Goal: Task Accomplishment & Management: Use online tool/utility

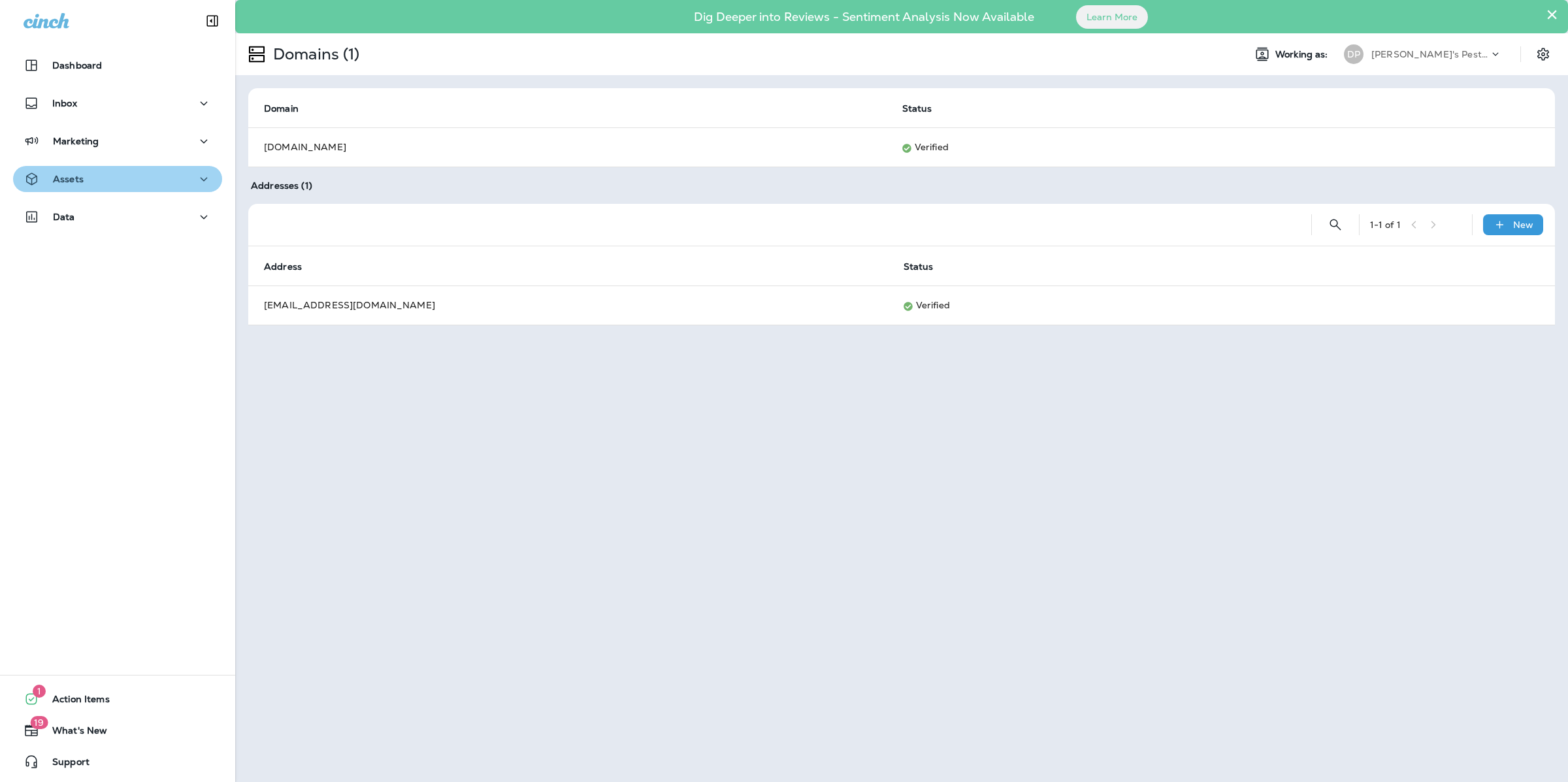
click at [136, 176] on div "Assets" at bounding box center [118, 180] width 188 height 16
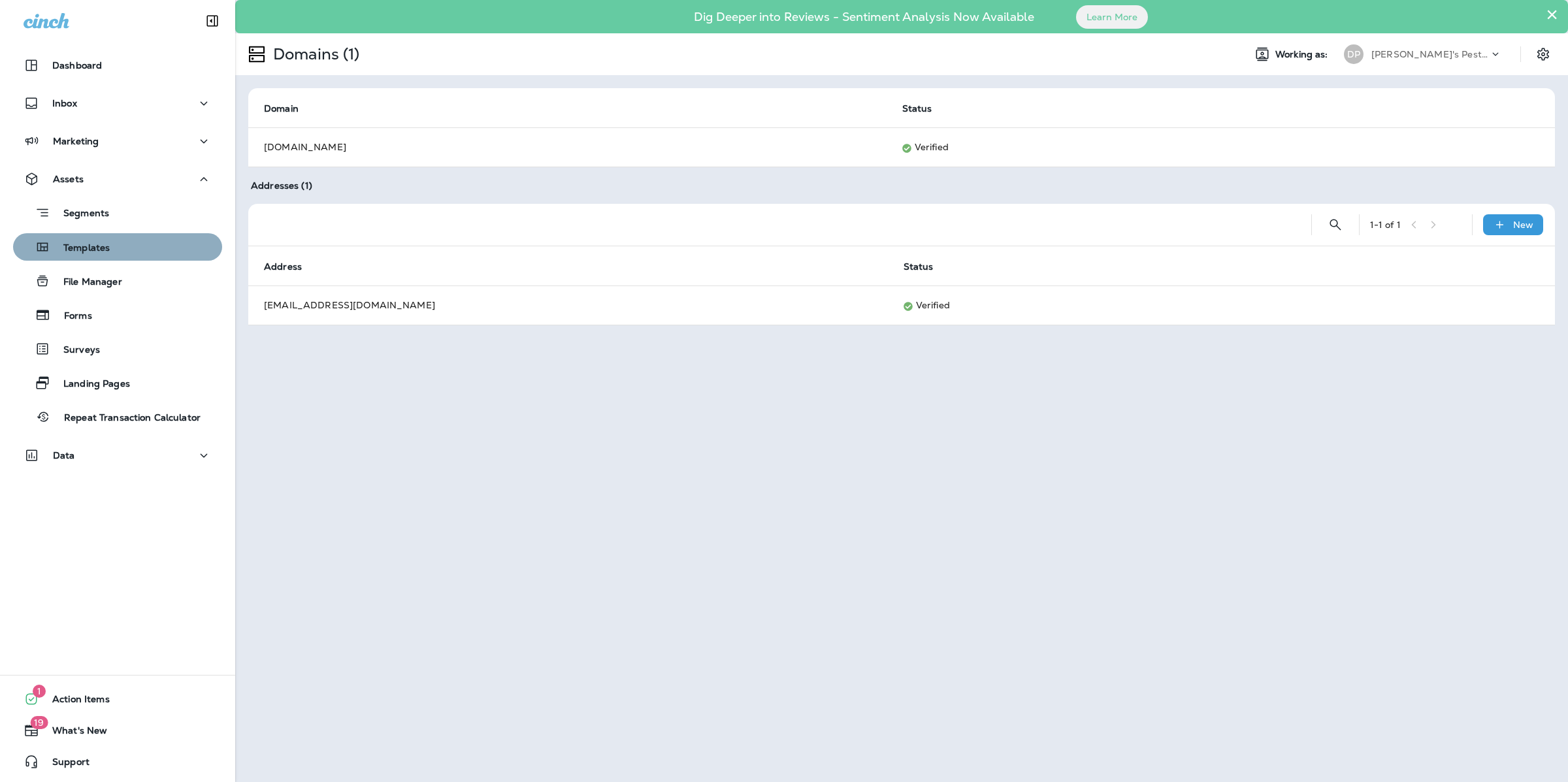
click at [191, 260] on button "Templates" at bounding box center [118, 246] width 209 height 27
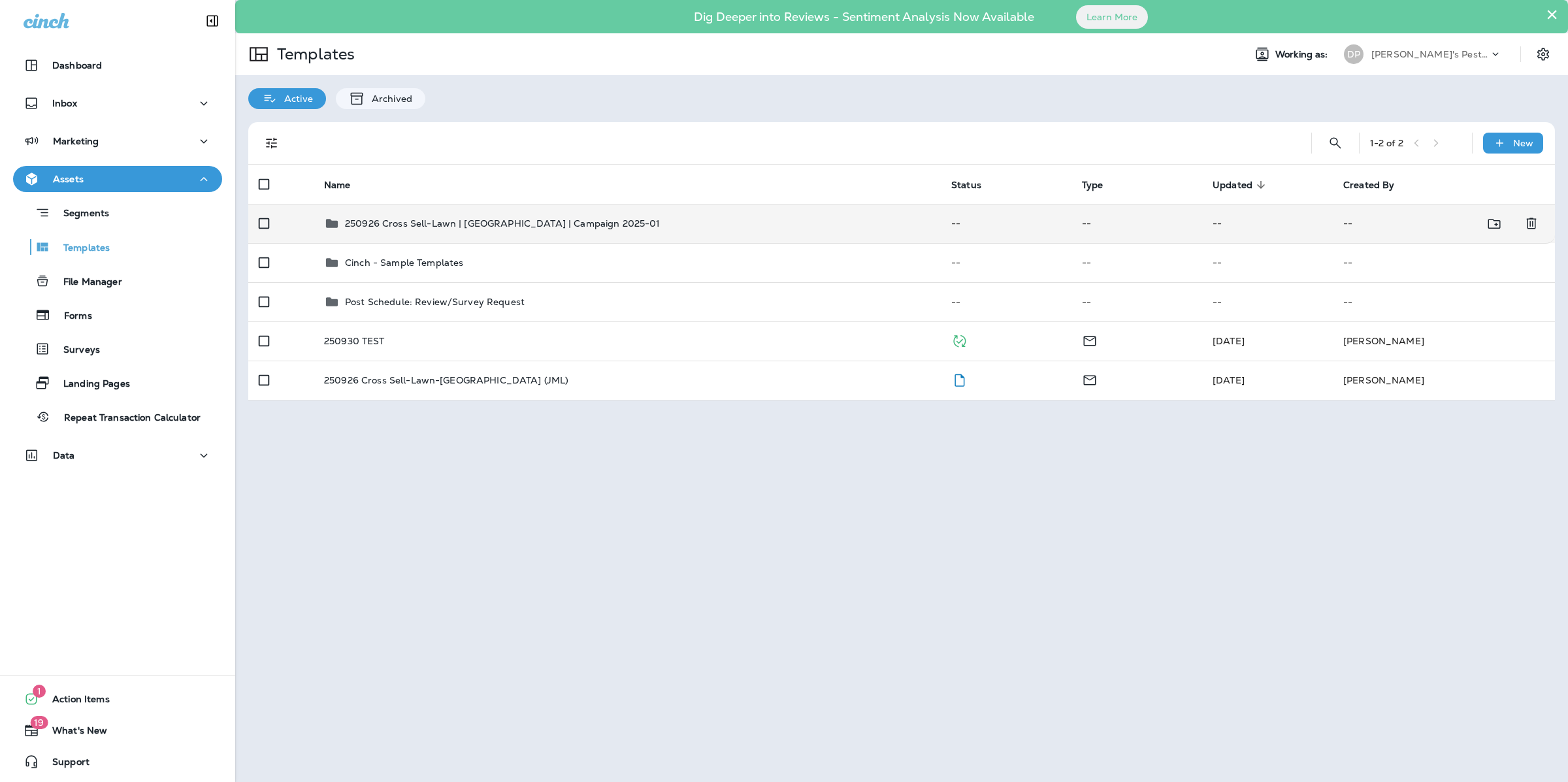
click at [413, 232] on td "250926 Cross Sell-Lawn | [GEOGRAPHIC_DATA] | Campaign 2025-01" at bounding box center [627, 223] width 627 height 40
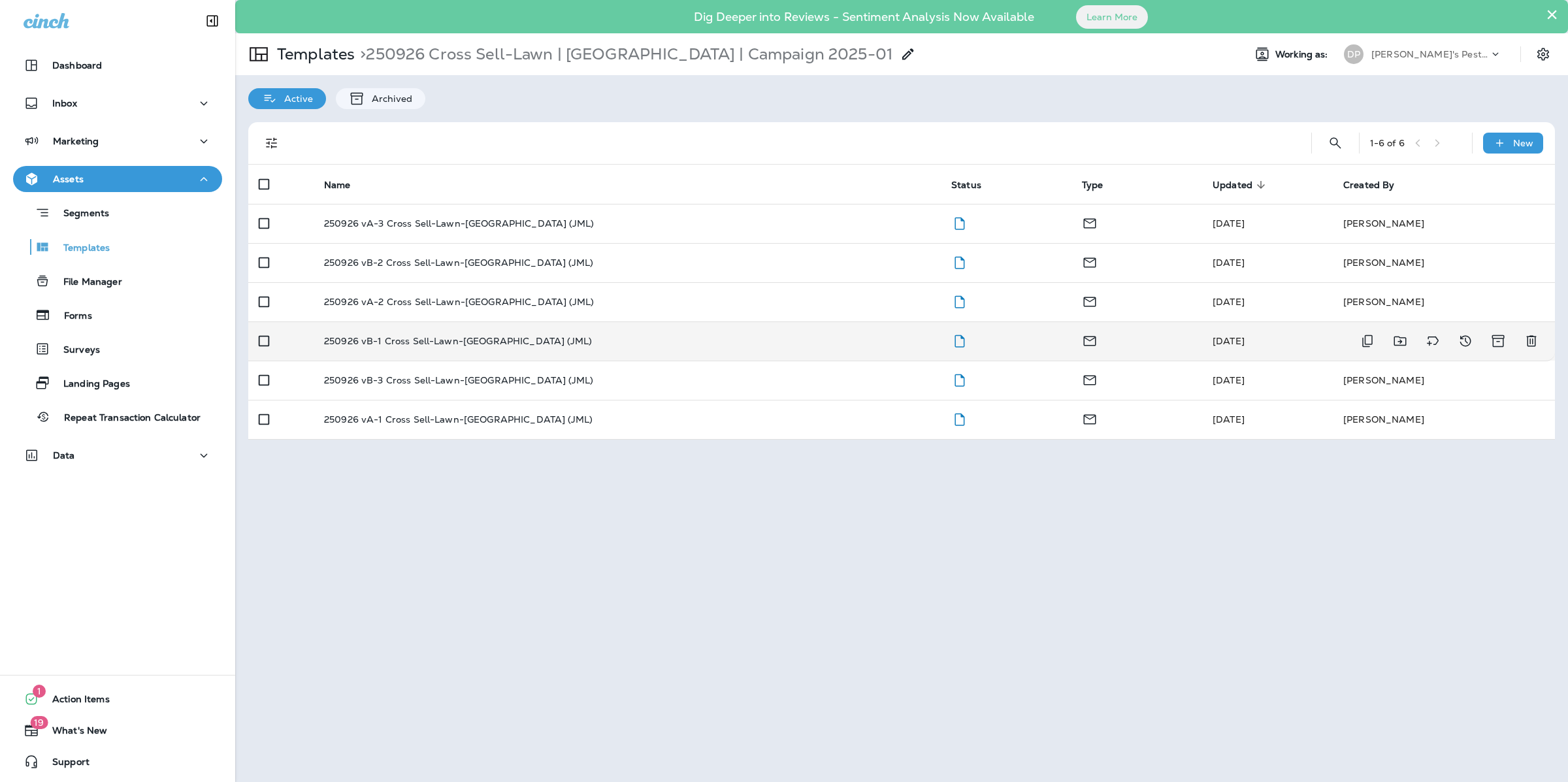
click at [428, 351] on td "250926 vB-1 Cross Sell-Lawn-[GEOGRAPHIC_DATA] (JML)" at bounding box center [627, 341] width 627 height 40
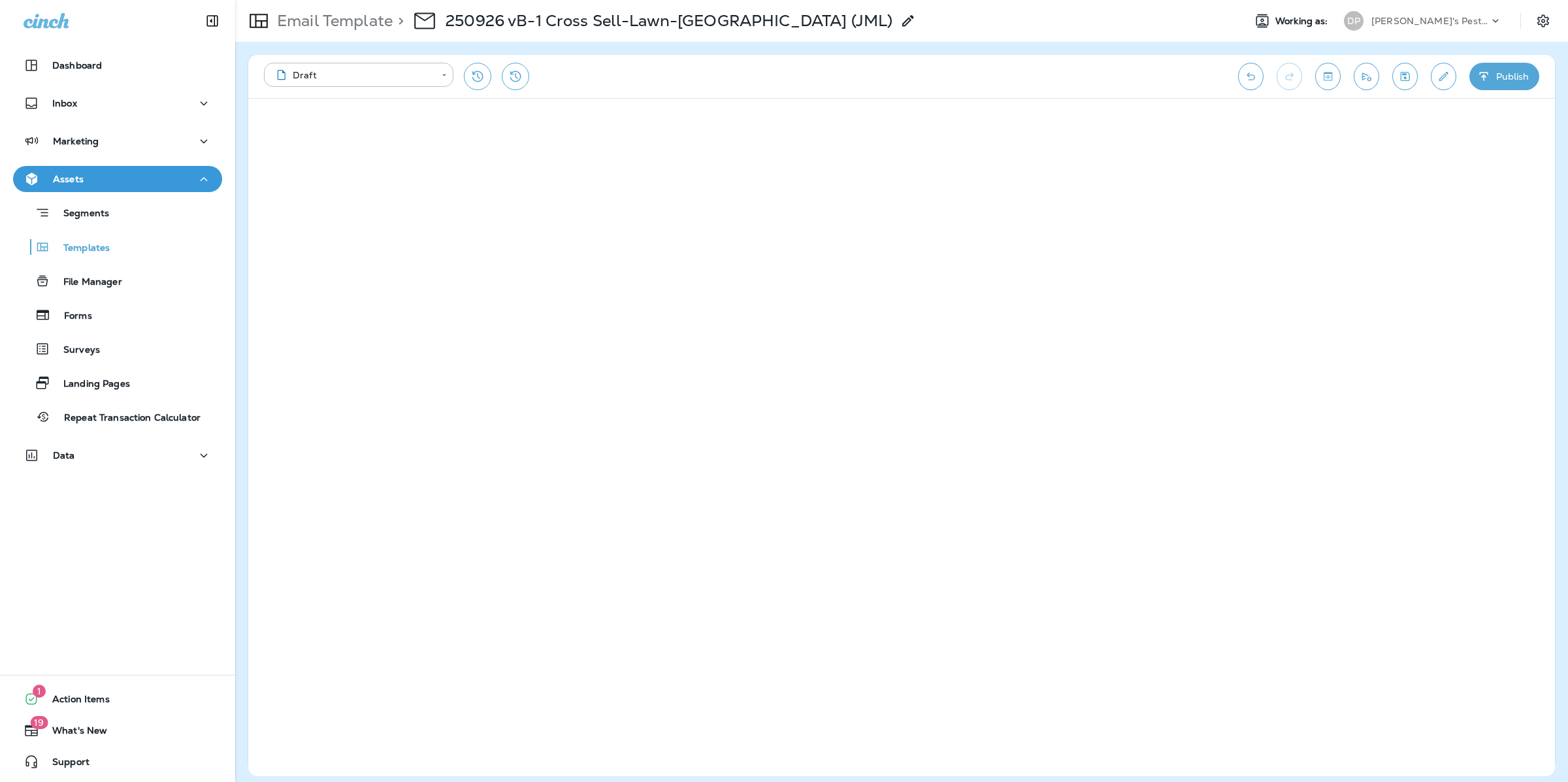
click at [1360, 93] on div "**********" at bounding box center [901, 77] width 1307 height 43
click at [1368, 84] on button "Send test email" at bounding box center [1366, 76] width 26 height 27
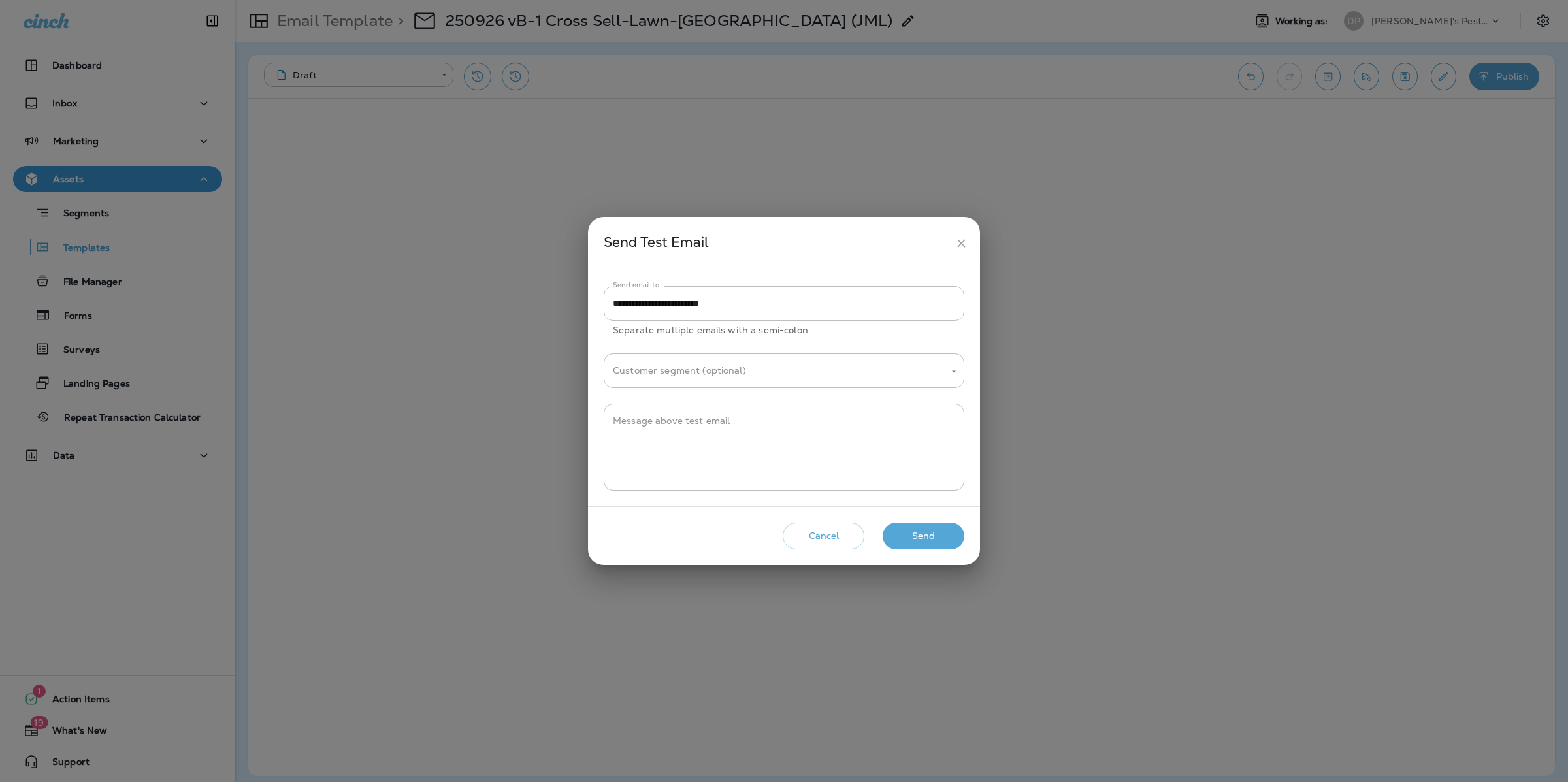
click at [936, 536] on button "Send" at bounding box center [923, 536] width 82 height 27
